Goal: Information Seeking & Learning: Learn about a topic

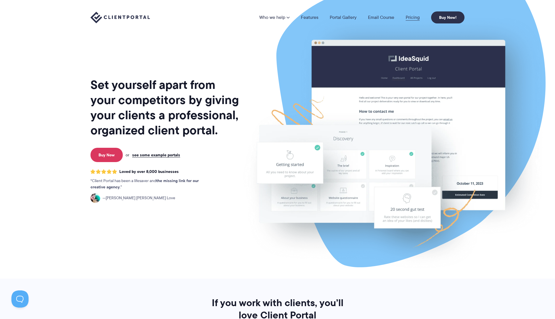
click at [411, 16] on link "Pricing" at bounding box center [413, 17] width 14 height 5
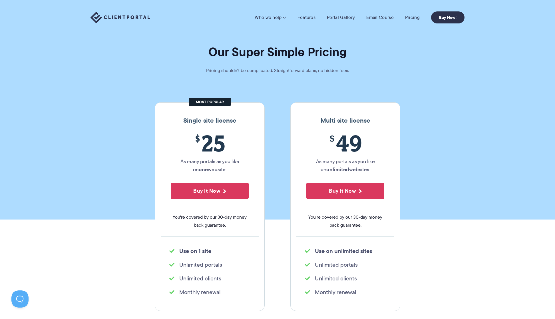
click at [309, 19] on link "Features" at bounding box center [306, 18] width 18 height 6
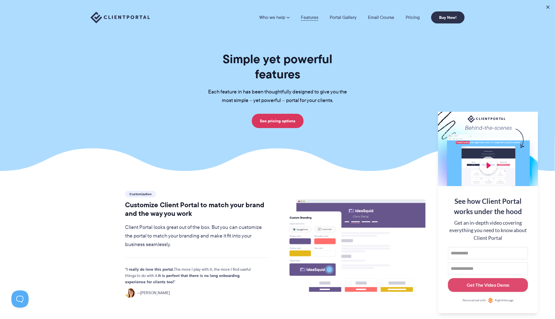
click at [309, 18] on link "Features" at bounding box center [309, 17] width 17 height 5
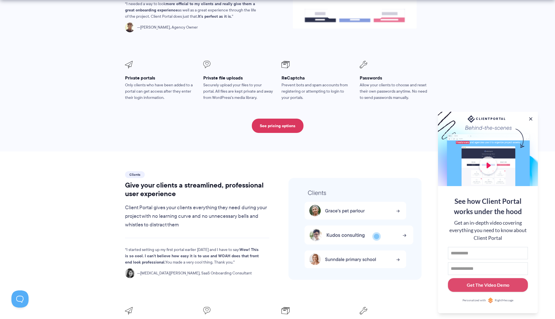
scroll to position [1049, 0]
